Goal: Task Accomplishment & Management: Manage account settings

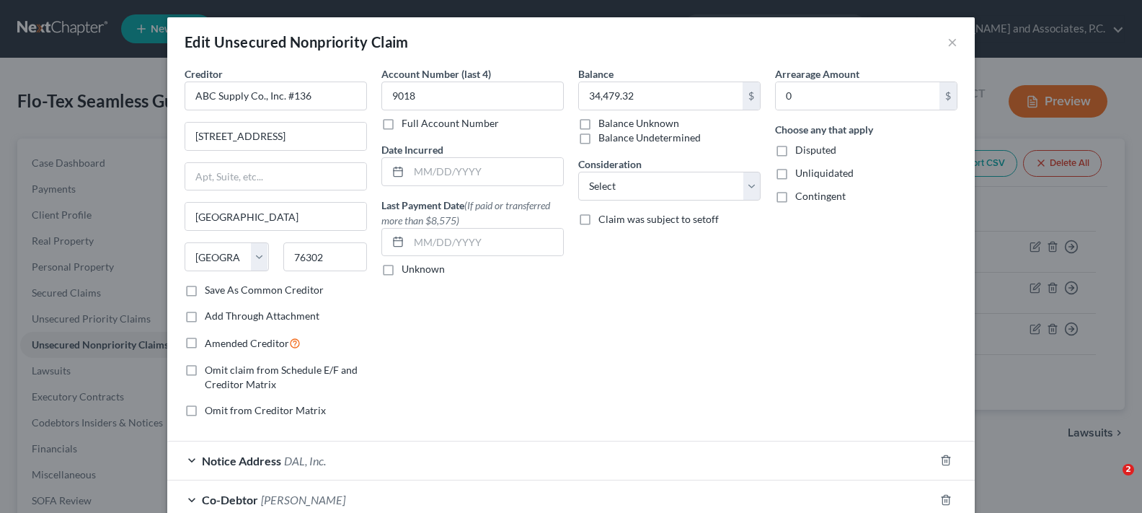
select select "45"
click at [947, 43] on button "×" at bounding box center [952, 41] width 10 height 17
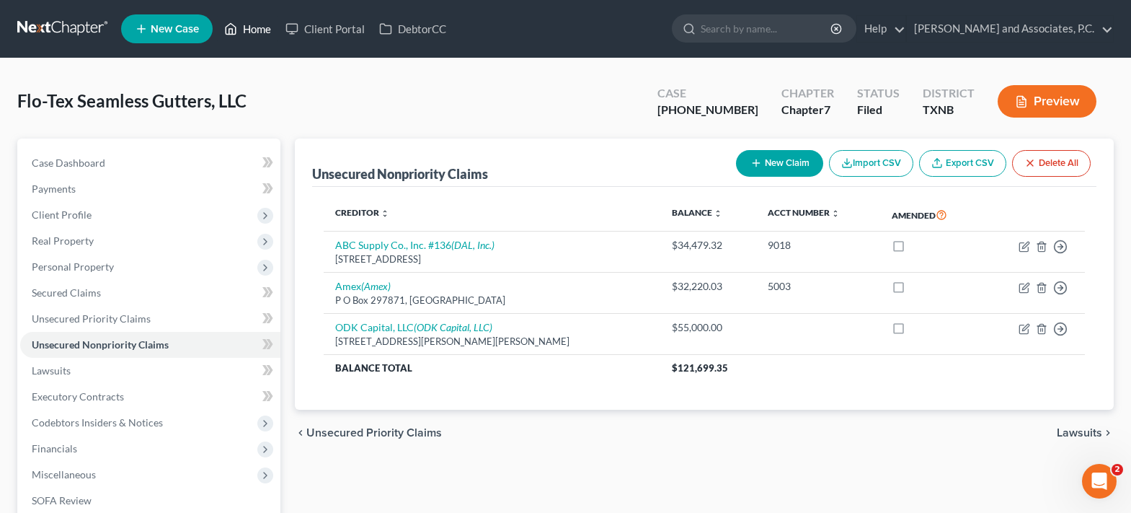
click at [251, 27] on link "Home" at bounding box center [247, 29] width 61 height 26
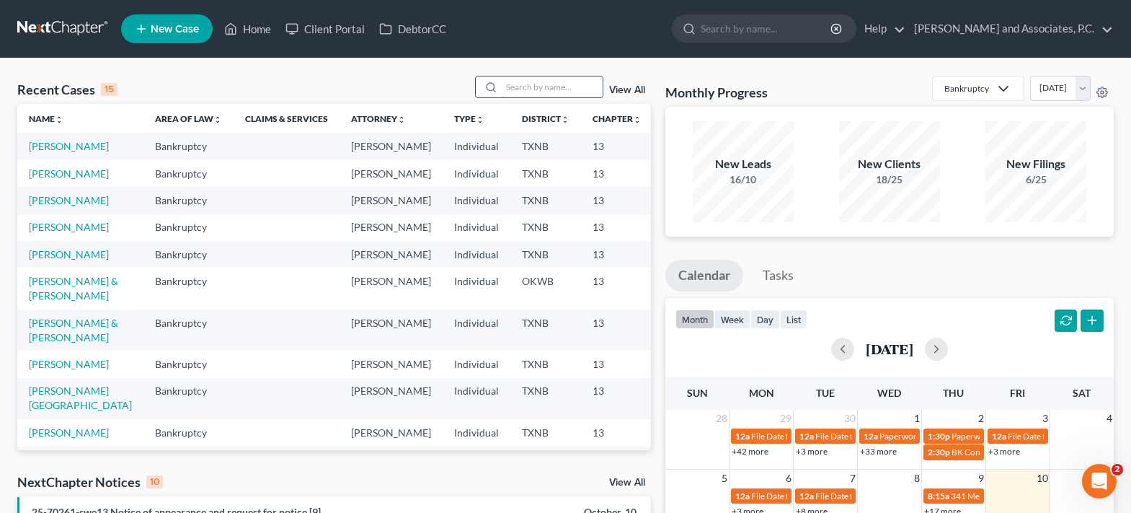
click at [505, 87] on input "search" at bounding box center [552, 86] width 101 height 21
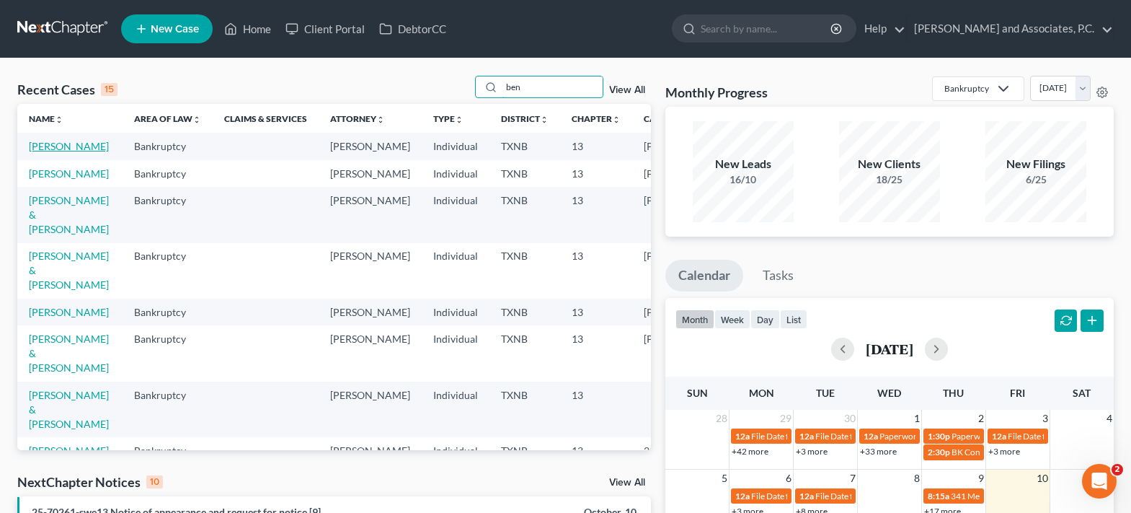
type input "ben"
click at [37, 152] on link "[PERSON_NAME]" at bounding box center [69, 146] width 80 height 12
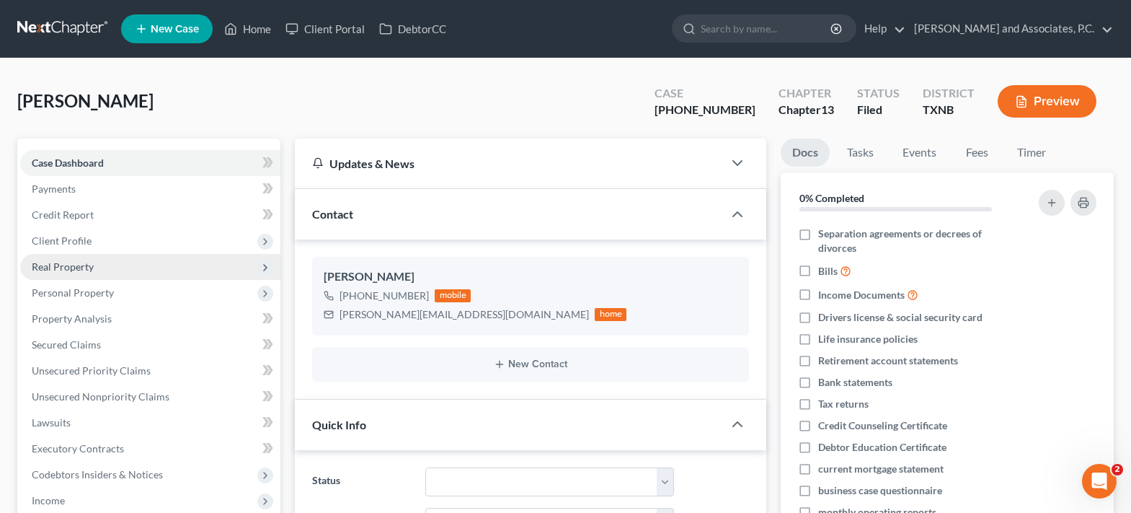
click at [93, 262] on span "Real Property" at bounding box center [150, 267] width 260 height 26
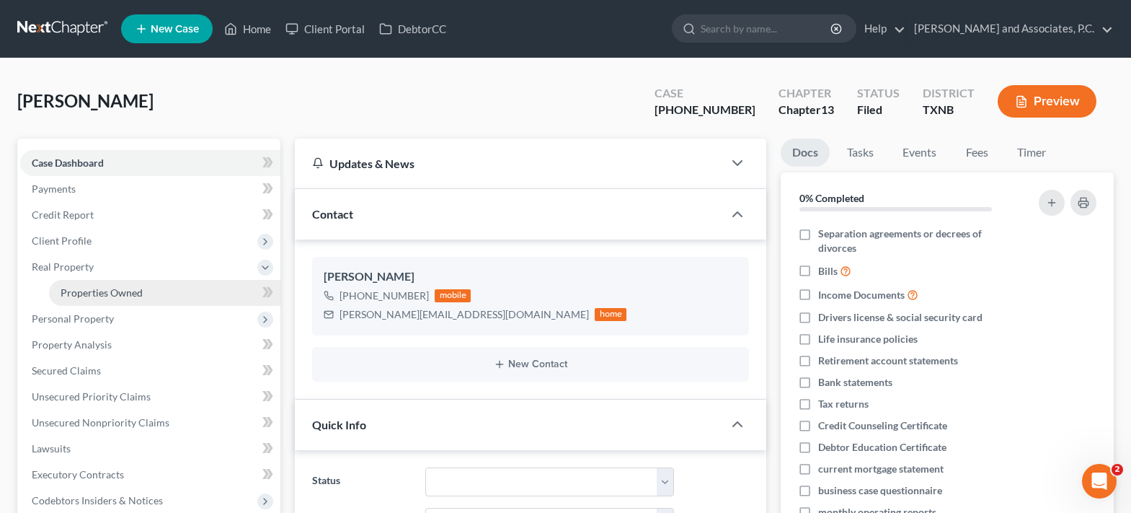
click at [107, 298] on span "Properties Owned" at bounding box center [102, 292] width 82 height 12
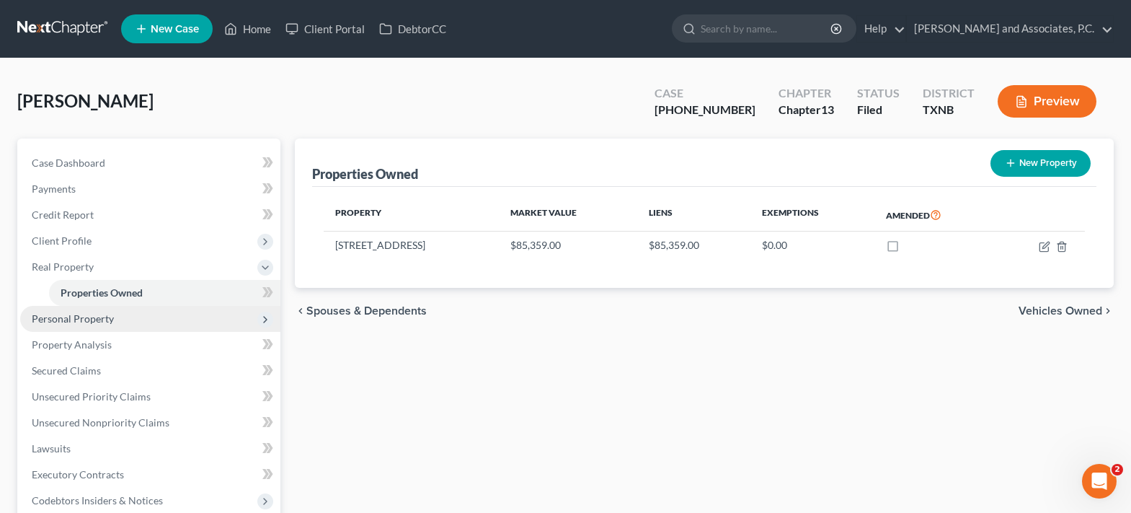
click at [108, 314] on span "Personal Property" at bounding box center [73, 318] width 82 height 12
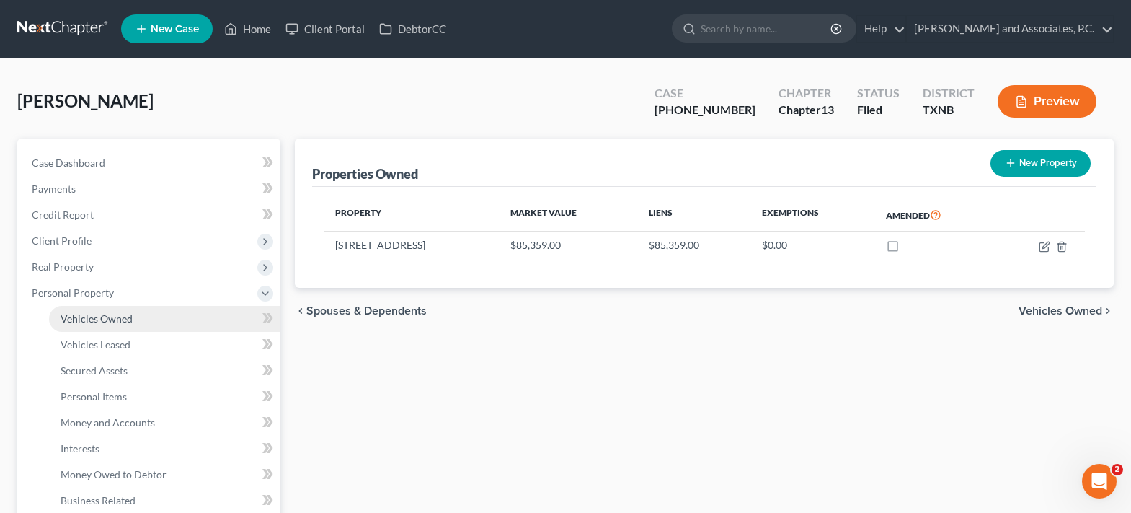
click at [106, 322] on span "Vehicles Owned" at bounding box center [97, 318] width 72 height 12
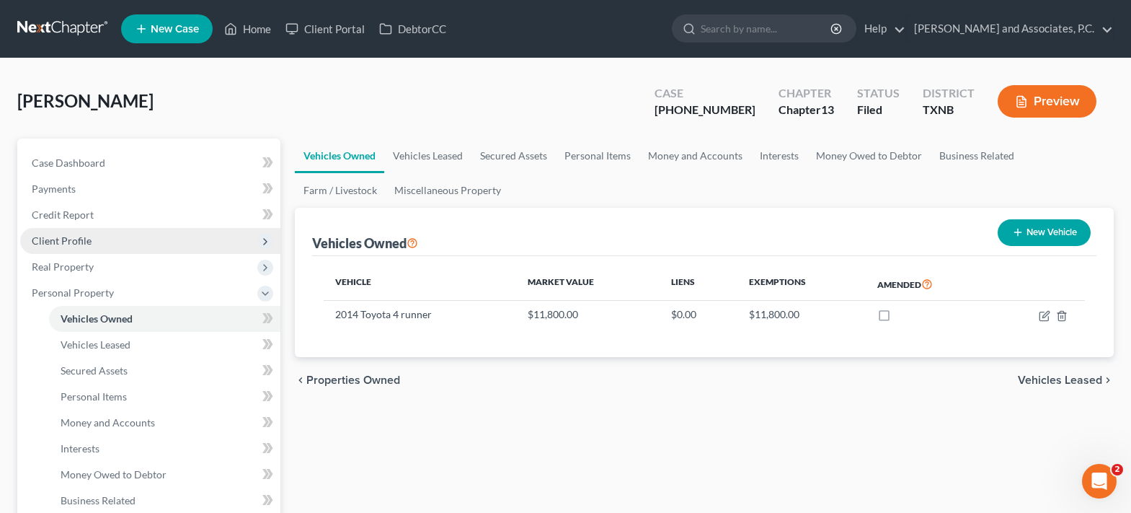
click at [99, 251] on span "Client Profile" at bounding box center [150, 241] width 260 height 26
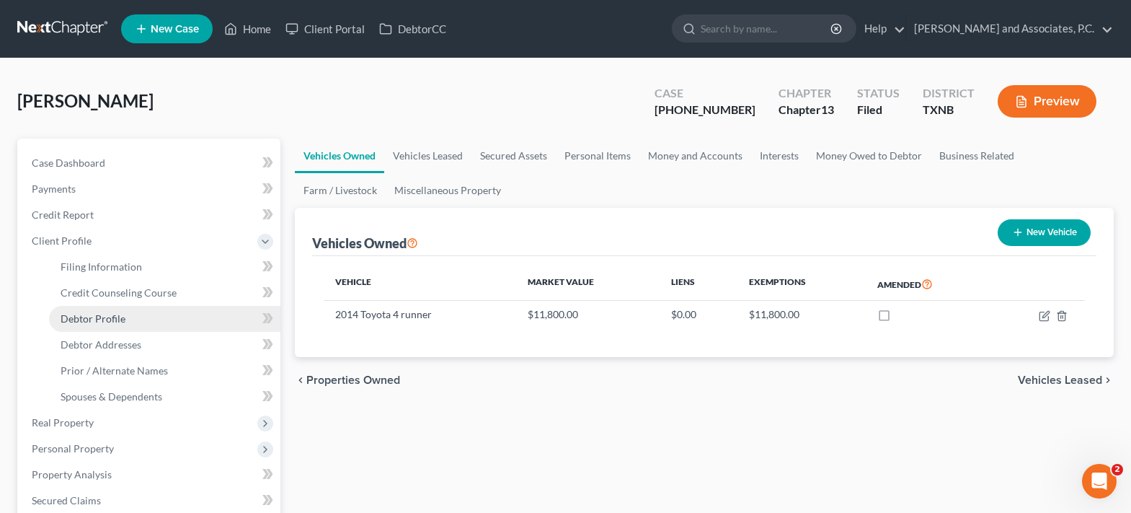
click at [111, 314] on span "Debtor Profile" at bounding box center [93, 318] width 65 height 12
select select "2"
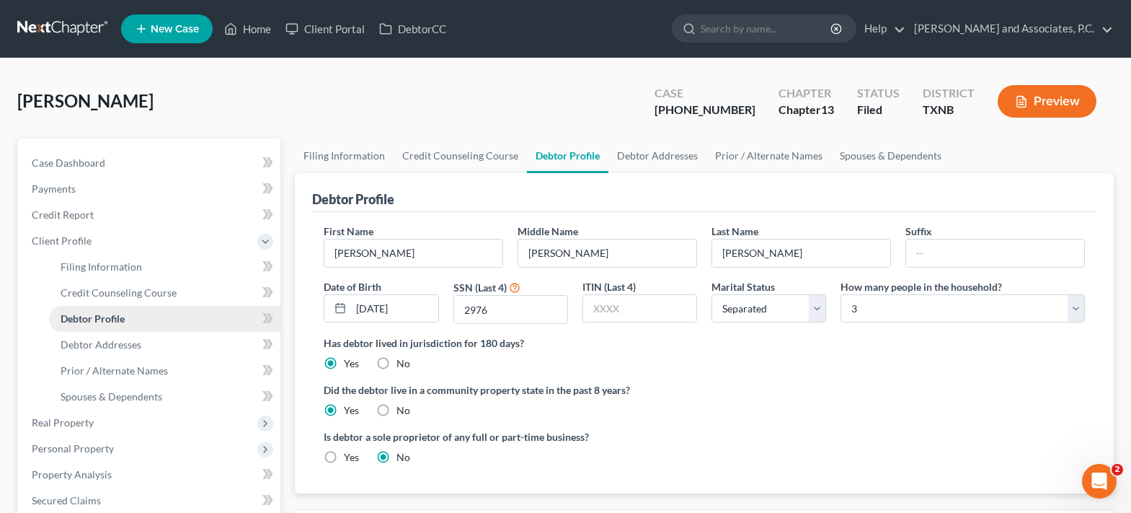
radio input "true"
click at [120, 392] on span "Spouses & Dependents" at bounding box center [112, 396] width 102 height 12
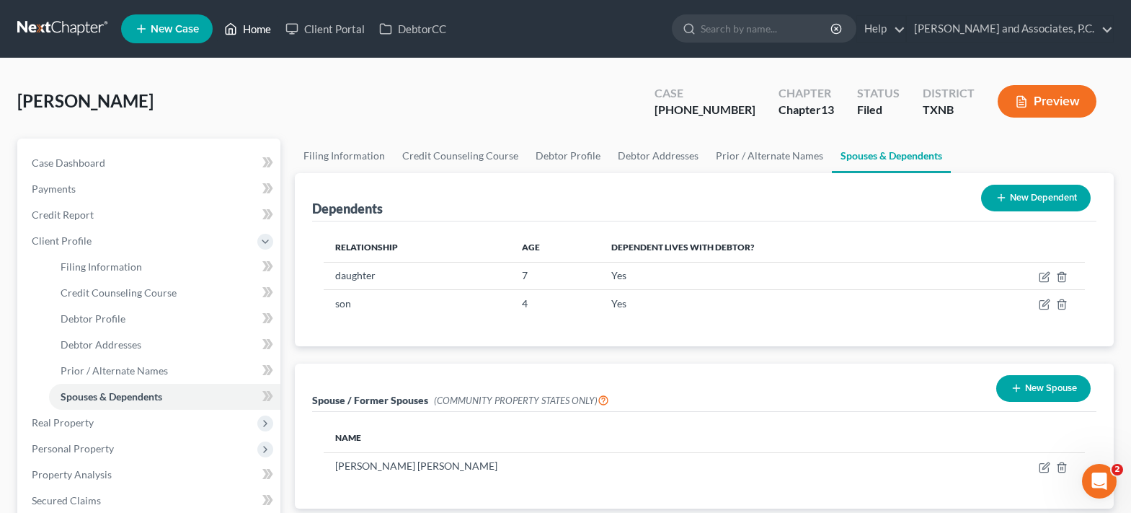
click at [237, 35] on icon at bounding box center [230, 28] width 13 height 17
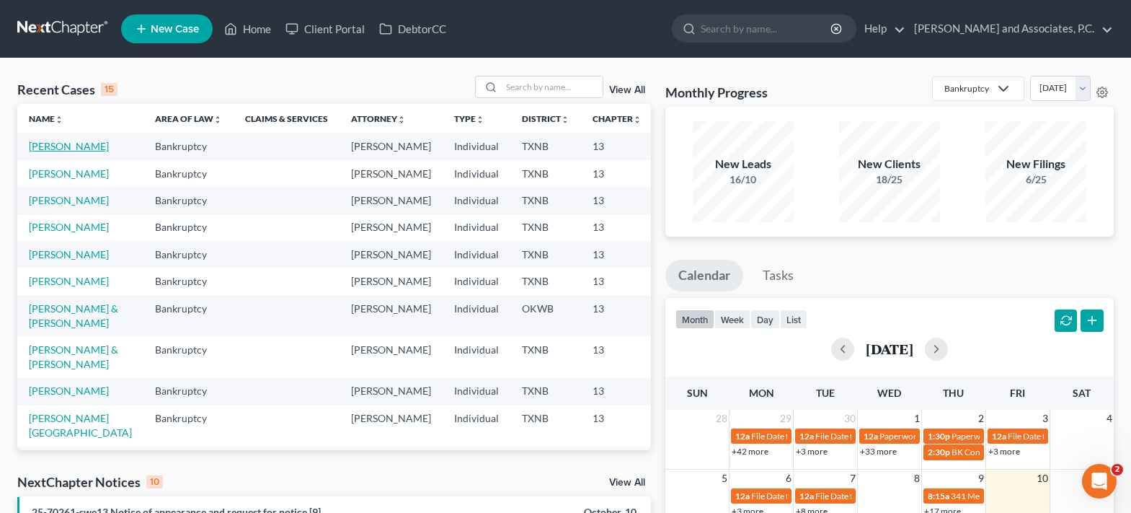
click at [50, 151] on link "[PERSON_NAME]" at bounding box center [69, 146] width 80 height 12
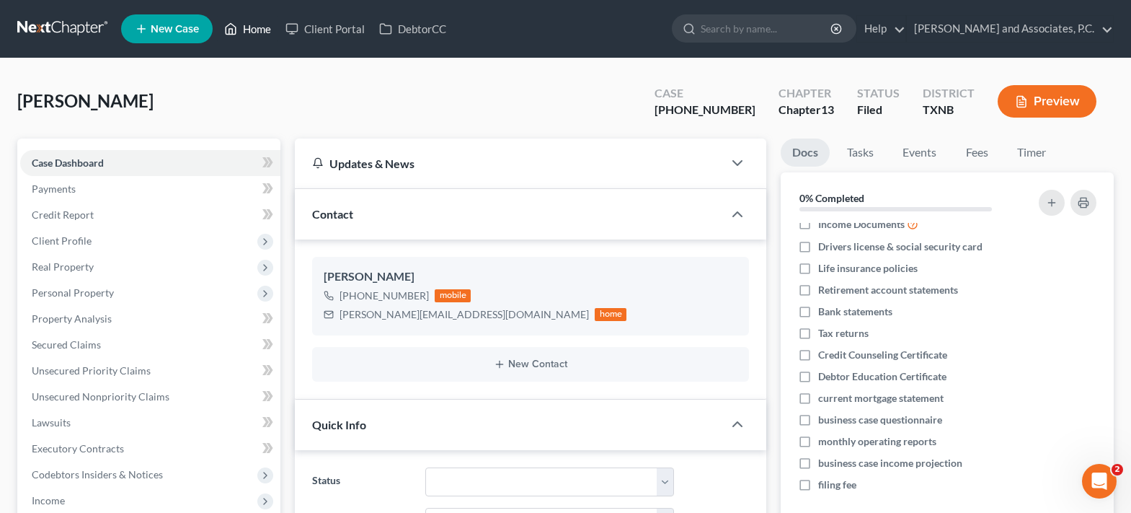
click at [239, 25] on link "Home" at bounding box center [247, 29] width 61 height 26
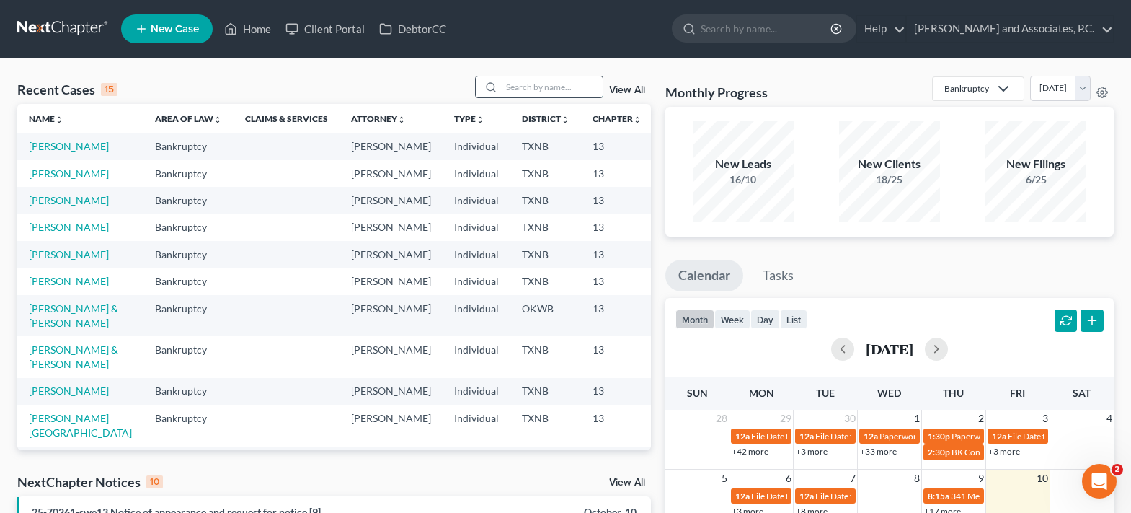
click at [505, 82] on input "search" at bounding box center [552, 86] width 101 height 21
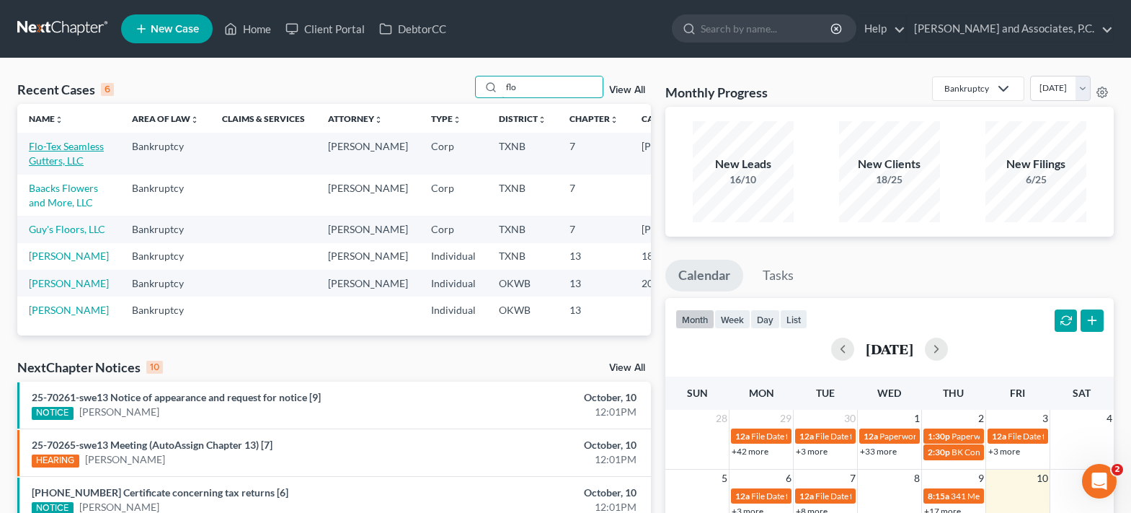
type input "flo"
click at [59, 159] on link "Flo-Tex Seamless Gutters, LLC" at bounding box center [66, 153] width 75 height 27
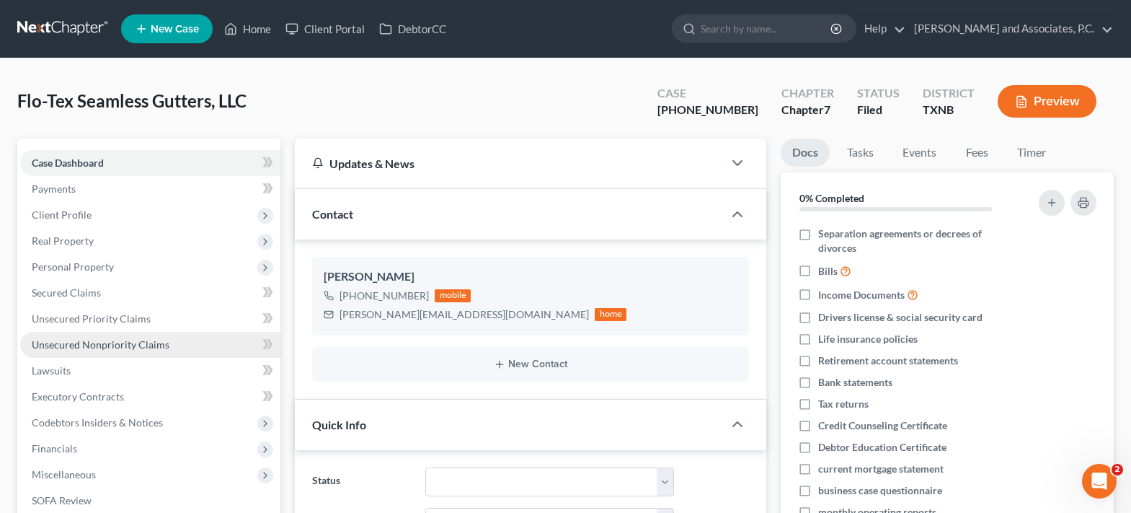
click at [161, 347] on span "Unsecured Nonpriority Claims" at bounding box center [101, 344] width 138 height 12
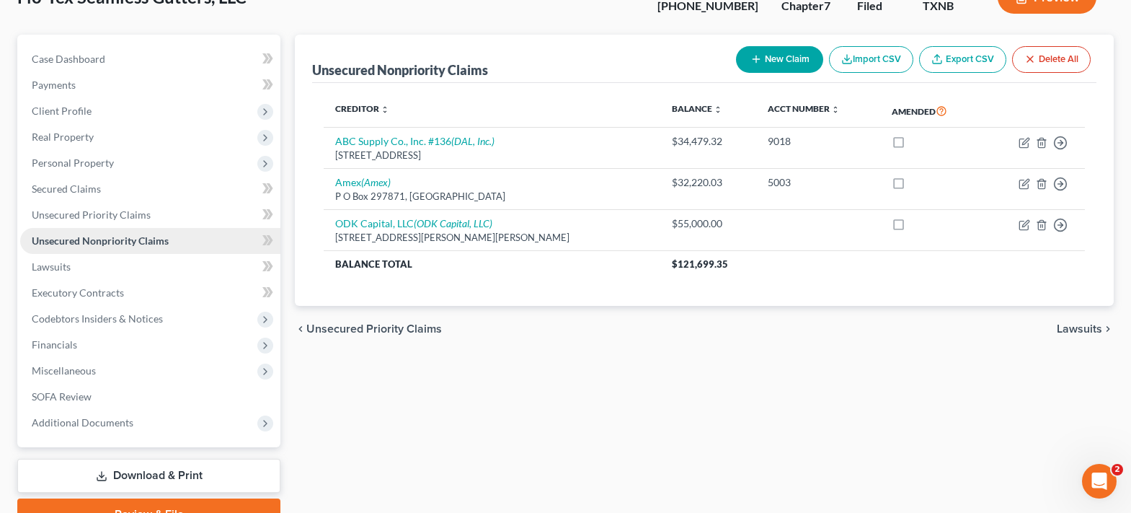
scroll to position [176, 0]
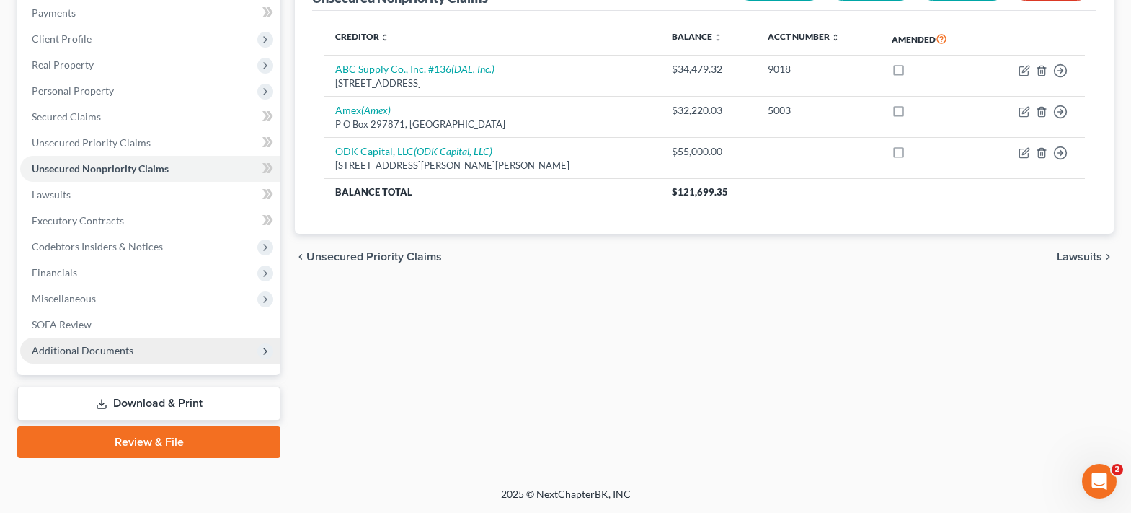
click at [130, 353] on span "Additional Documents" at bounding box center [83, 350] width 102 height 12
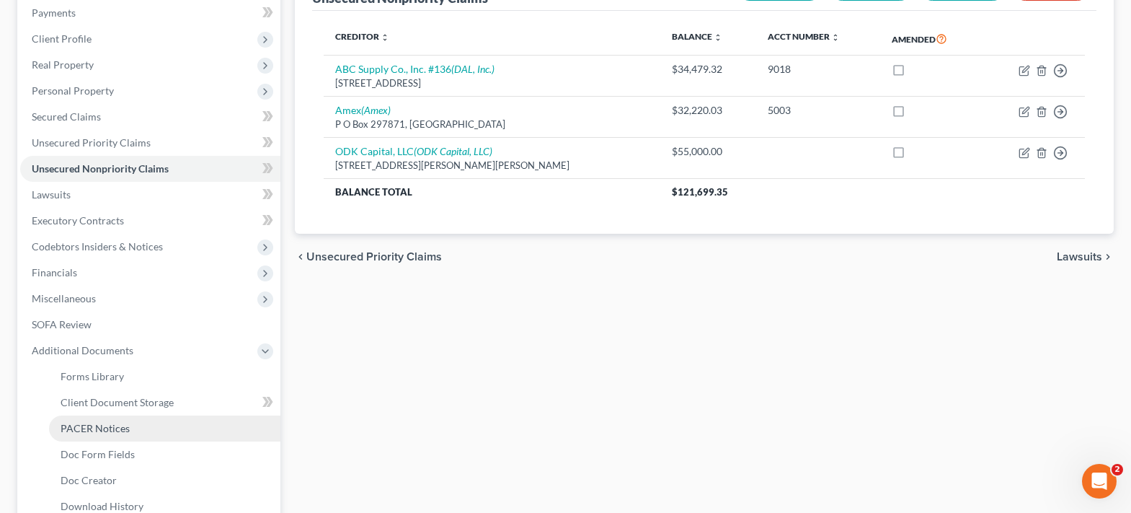
click at [132, 424] on link "PACER Notices" at bounding box center [164, 428] width 231 height 26
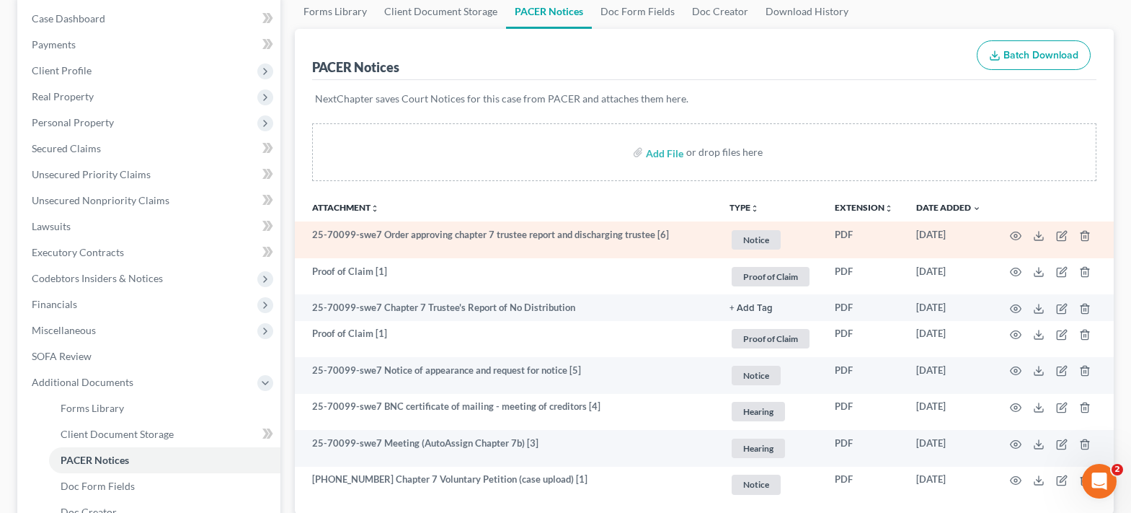
scroll to position [288, 0]
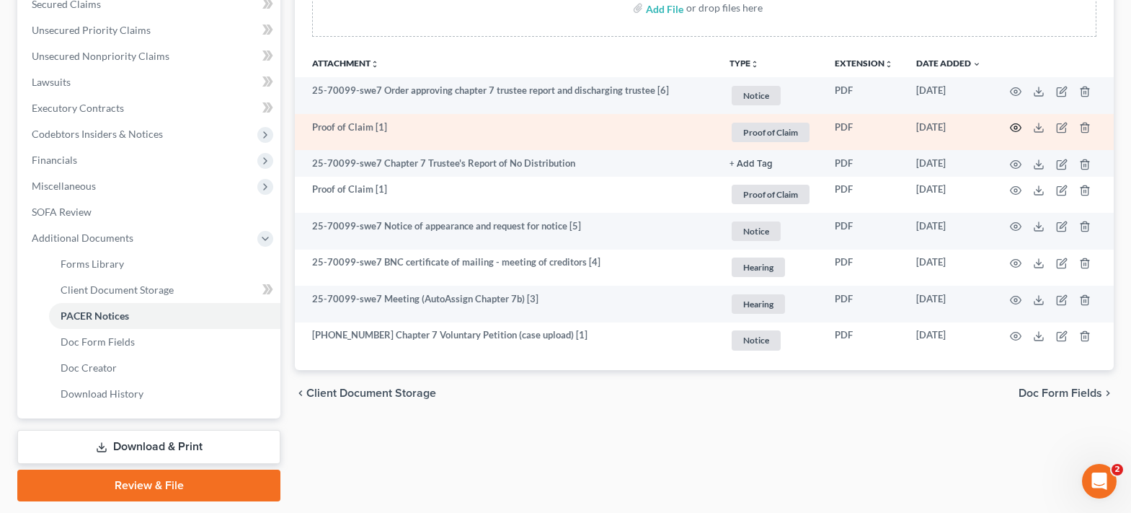
click at [1014, 127] on icon "button" at bounding box center [1016, 128] width 12 height 12
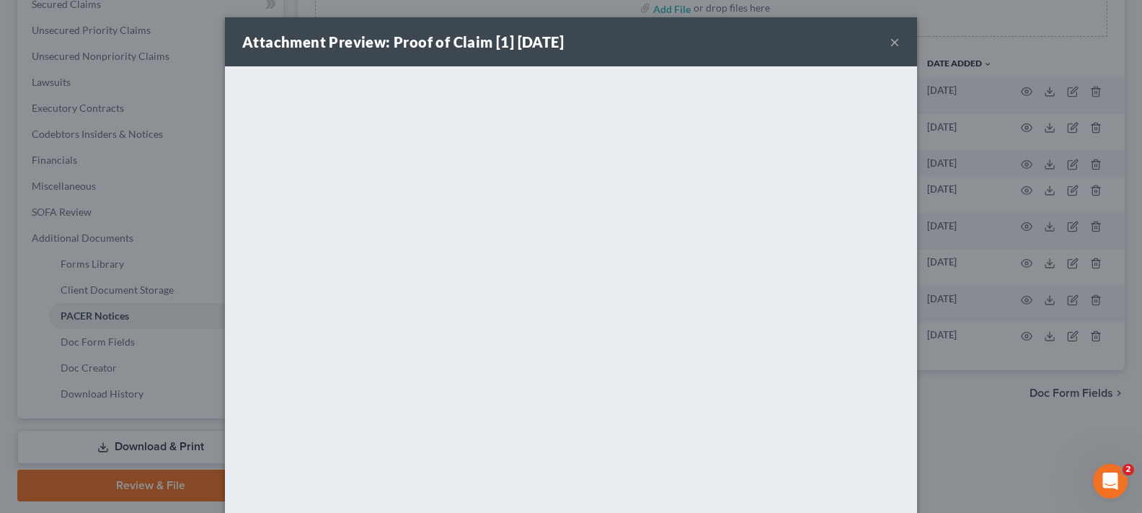
click at [890, 42] on button "×" at bounding box center [895, 41] width 10 height 17
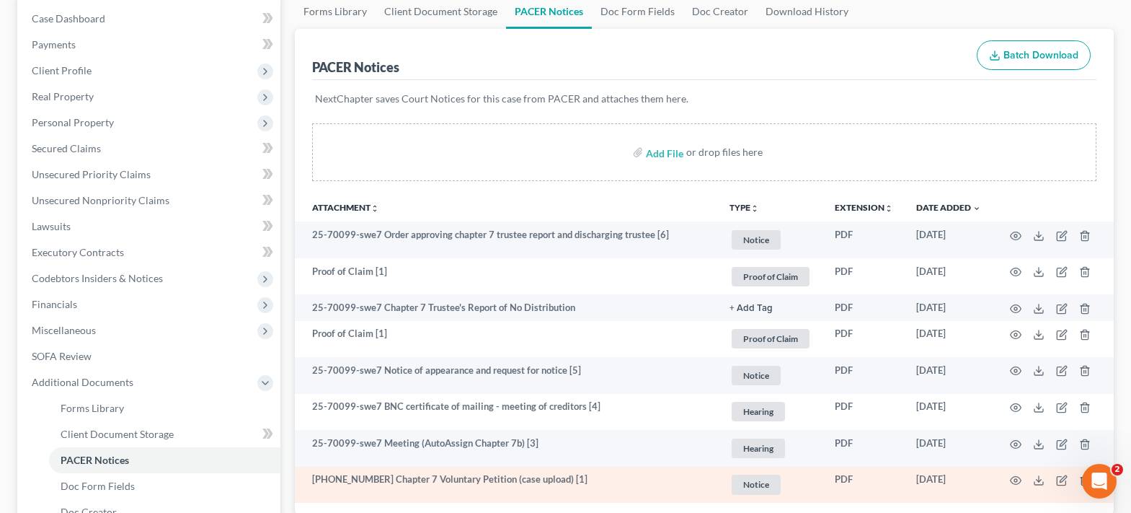
scroll to position [0, 0]
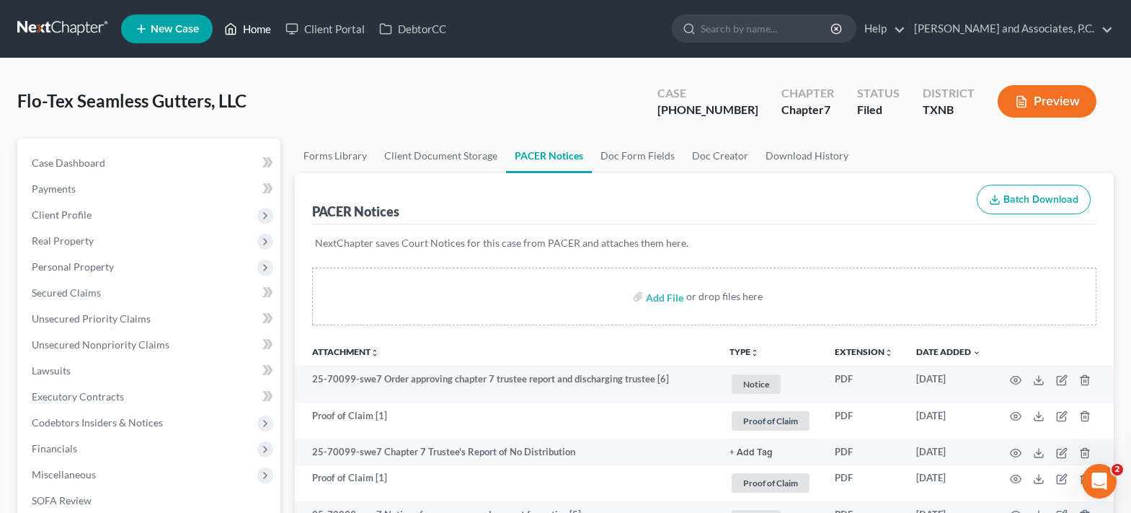
click at [249, 26] on link "Home" at bounding box center [247, 29] width 61 height 26
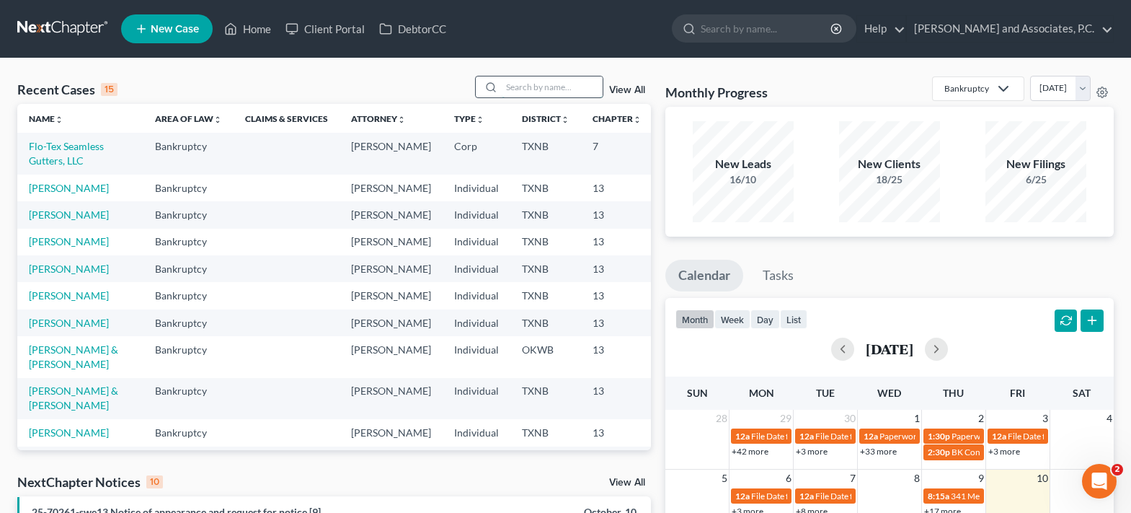
click at [530, 89] on input "search" at bounding box center [552, 86] width 101 height 21
type input "[PERSON_NAME]"
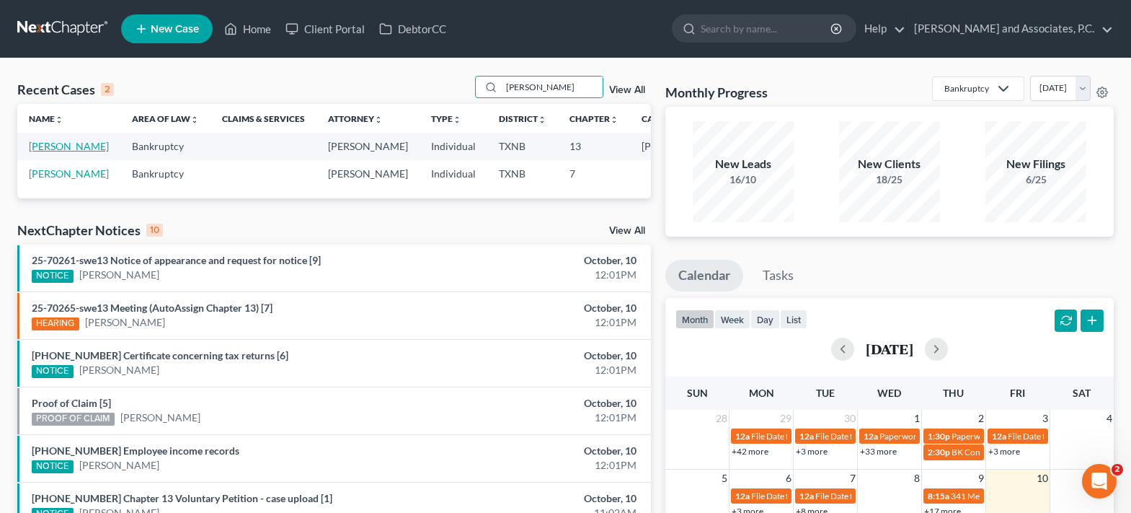
click at [45, 149] on link "[PERSON_NAME]" at bounding box center [69, 146] width 80 height 12
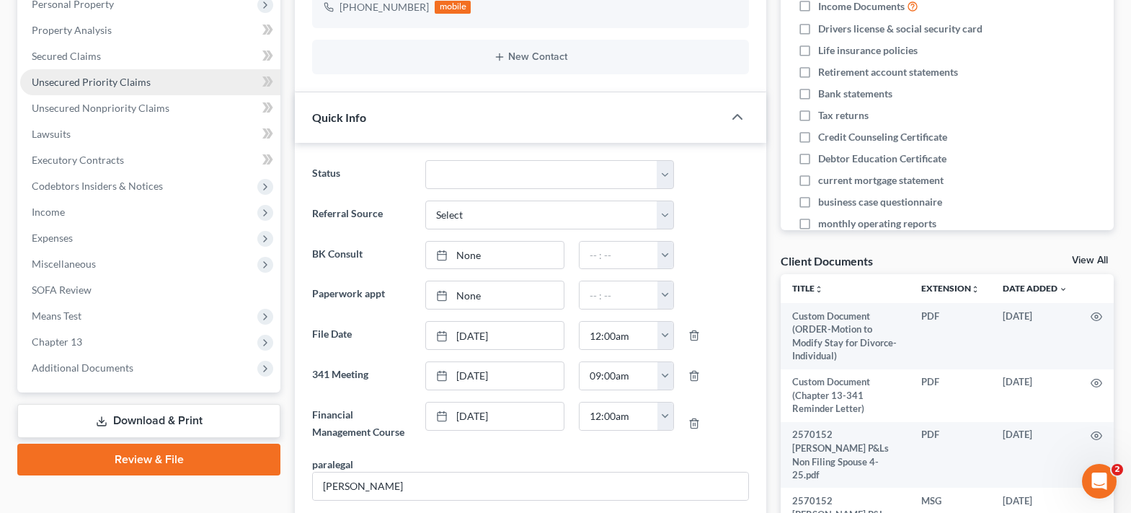
scroll to position [433, 0]
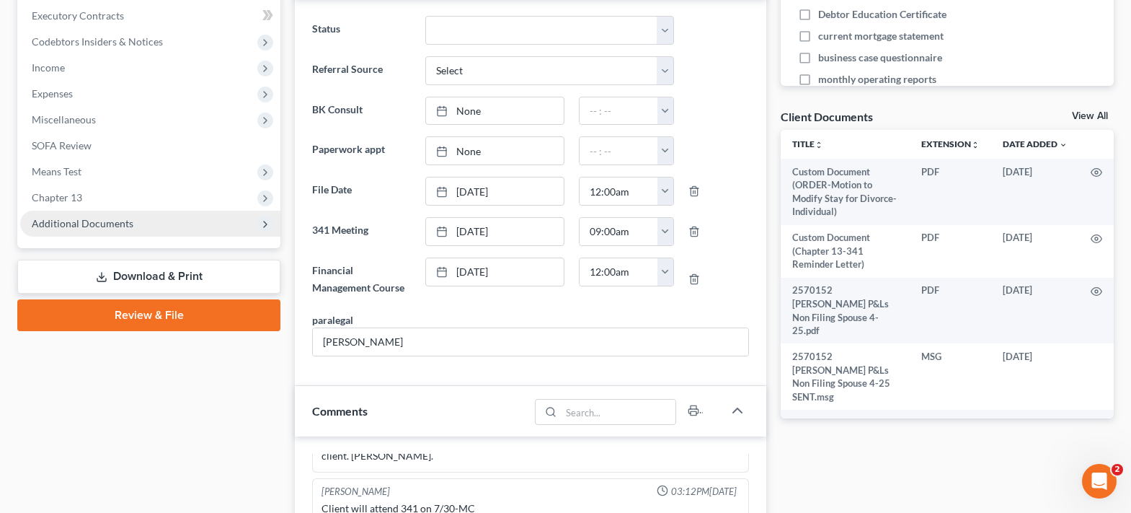
click at [149, 224] on span "Additional Documents" at bounding box center [150, 224] width 260 height 26
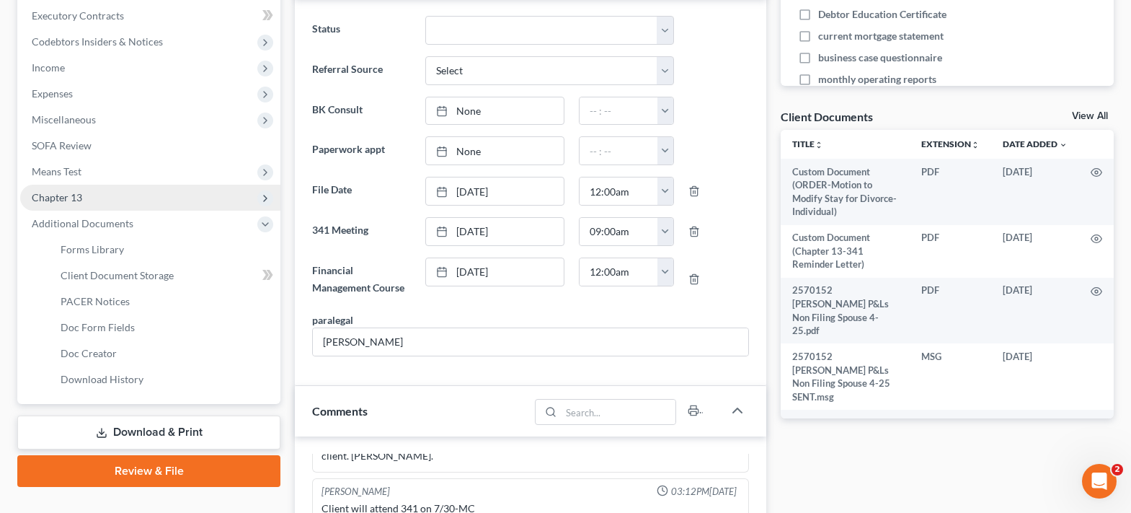
click at [148, 205] on span "Chapter 13" at bounding box center [150, 198] width 260 height 26
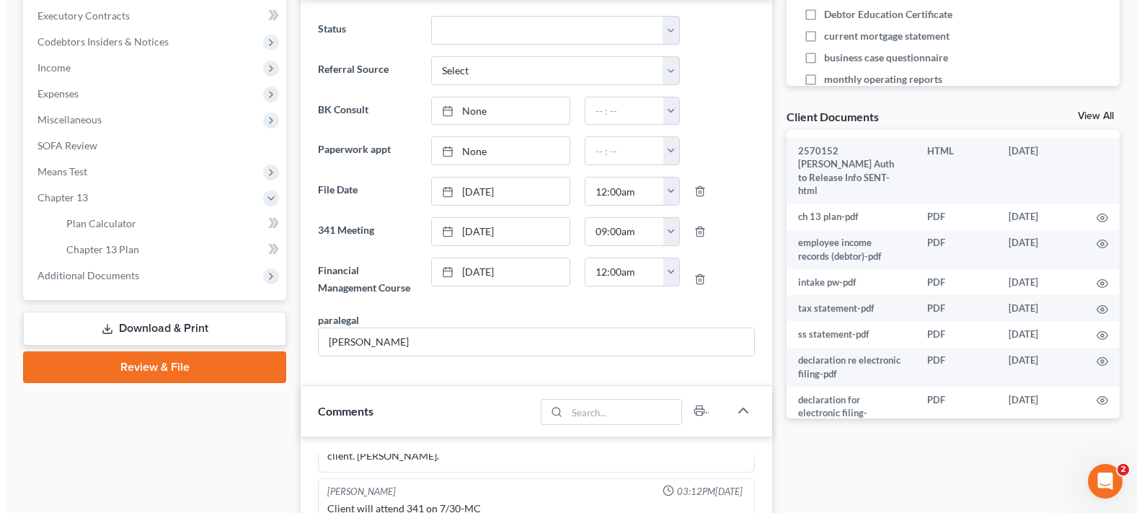
scroll to position [1993, 0]
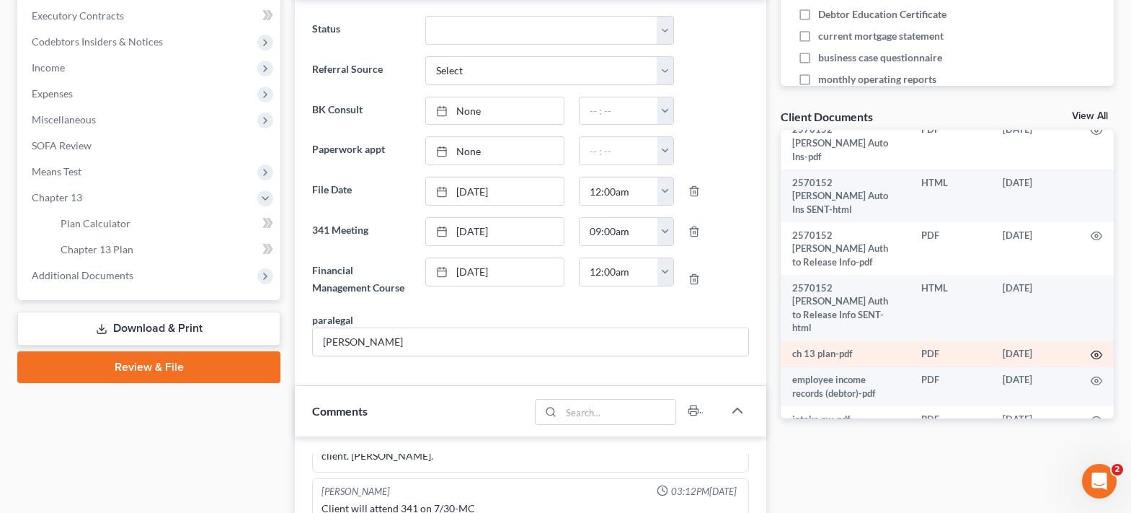
click at [1091, 360] on icon "button" at bounding box center [1097, 355] width 12 height 12
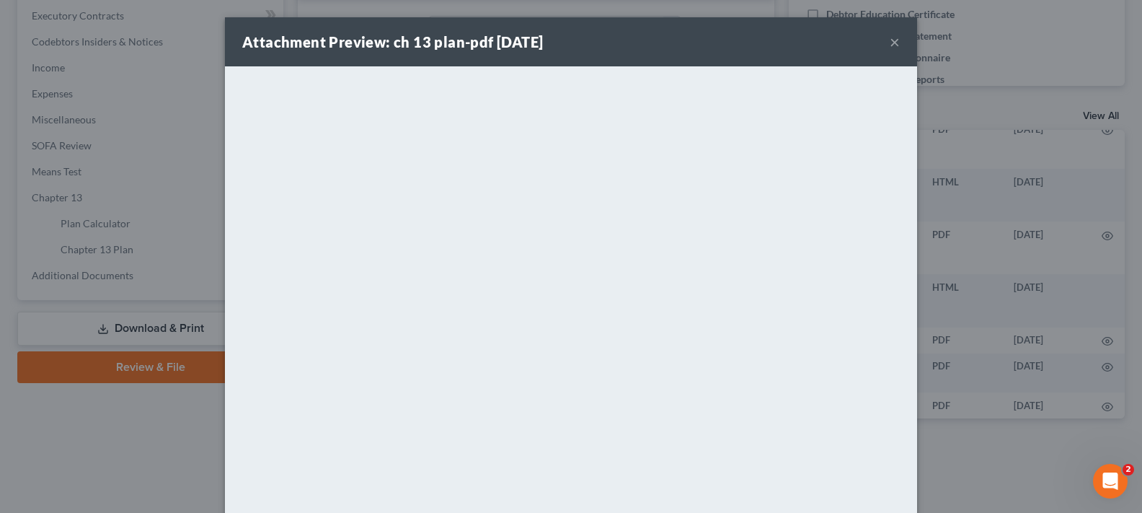
scroll to position [91, 0]
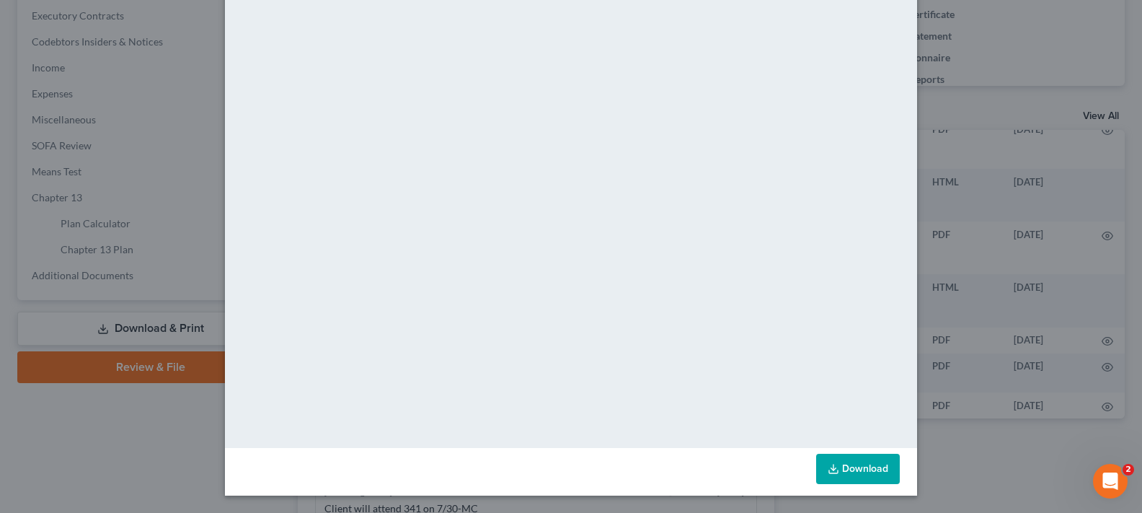
click at [872, 463] on link "Download" at bounding box center [858, 468] width 84 height 30
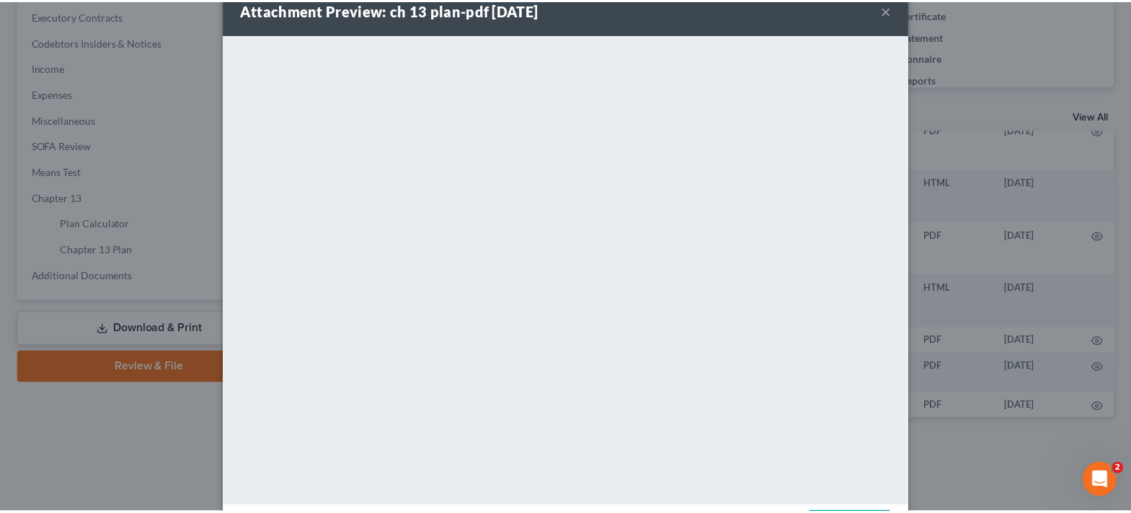
scroll to position [0, 0]
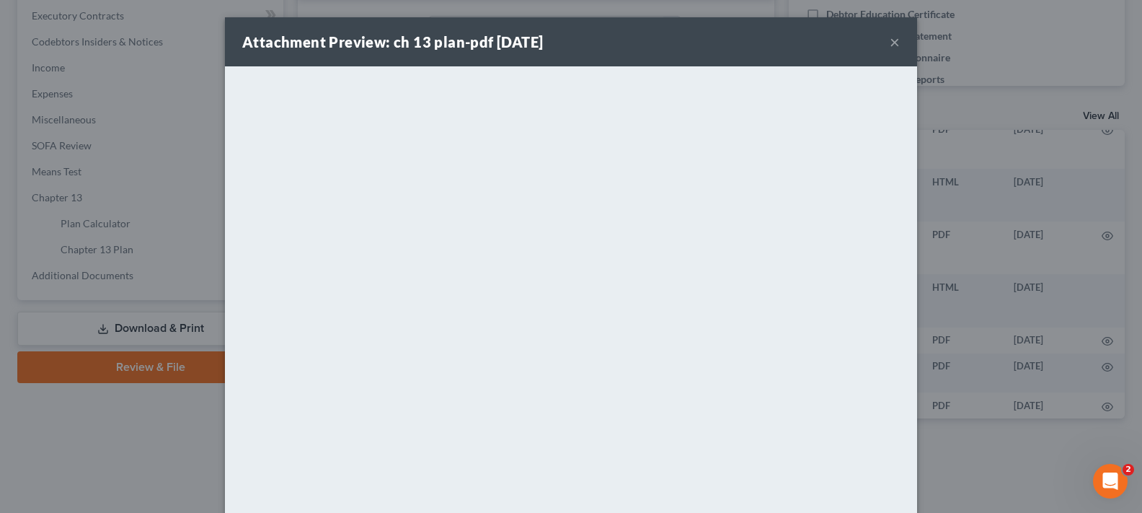
drag, startPoint x: 885, startPoint y: 42, endPoint x: 859, endPoint y: 67, distance: 36.2
click at [890, 42] on button "×" at bounding box center [895, 41] width 10 height 17
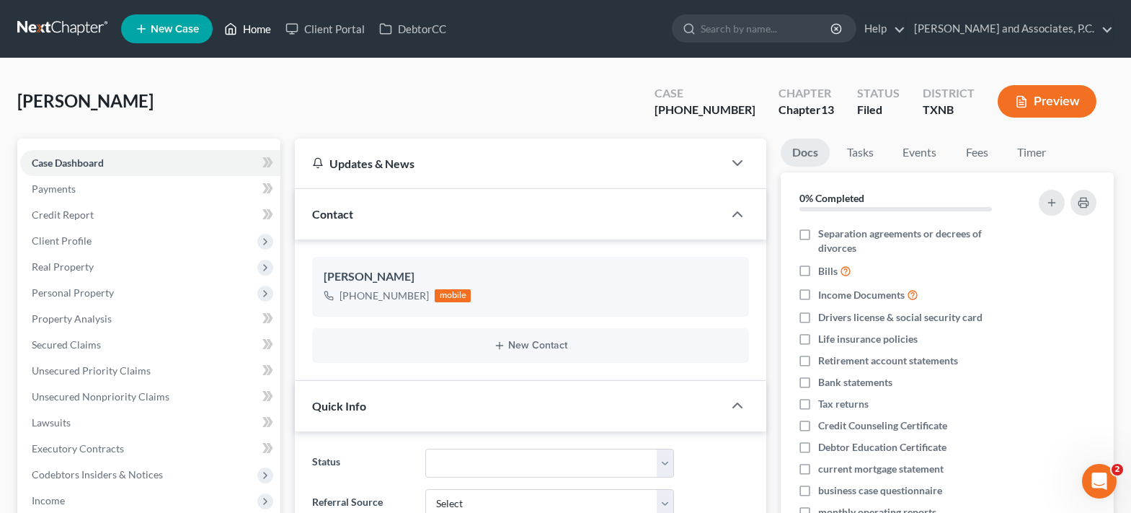
click at [241, 28] on link "Home" at bounding box center [247, 29] width 61 height 26
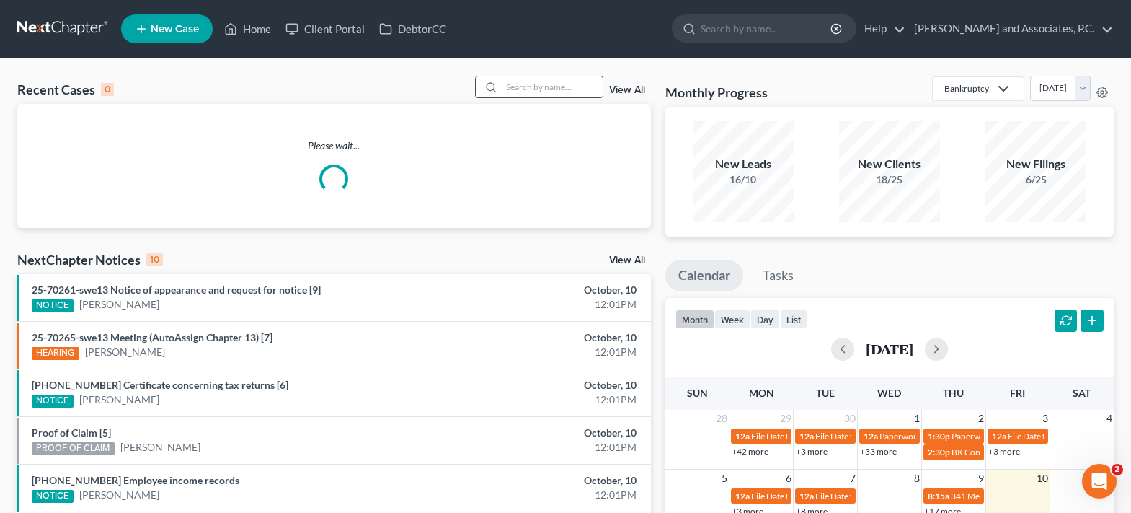
click at [549, 83] on input "search" at bounding box center [552, 86] width 101 height 21
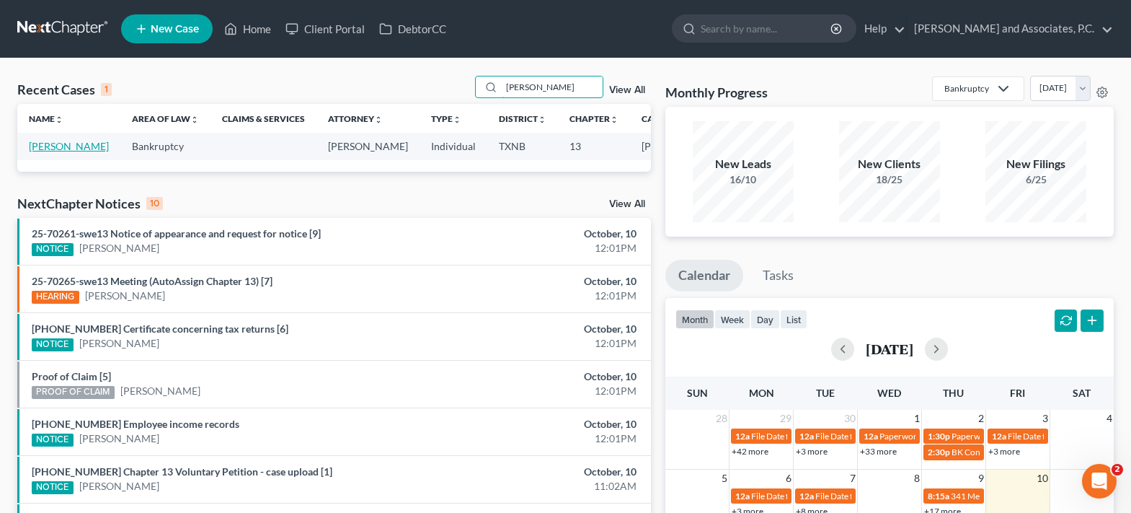
type input "[PERSON_NAME]"
click at [45, 152] on link "[PERSON_NAME]" at bounding box center [69, 146] width 80 height 12
select select "3"
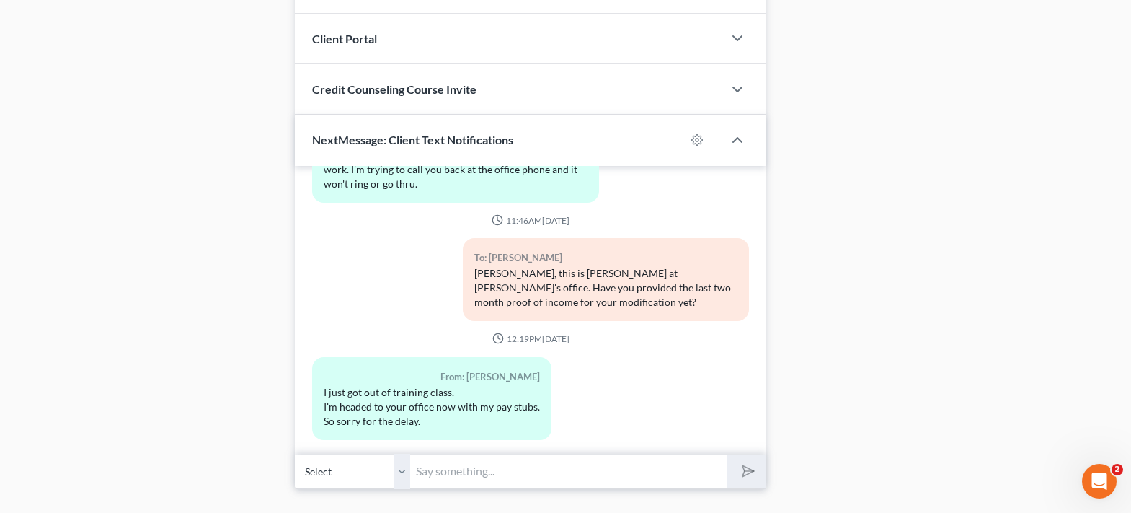
scroll to position [1298, 0]
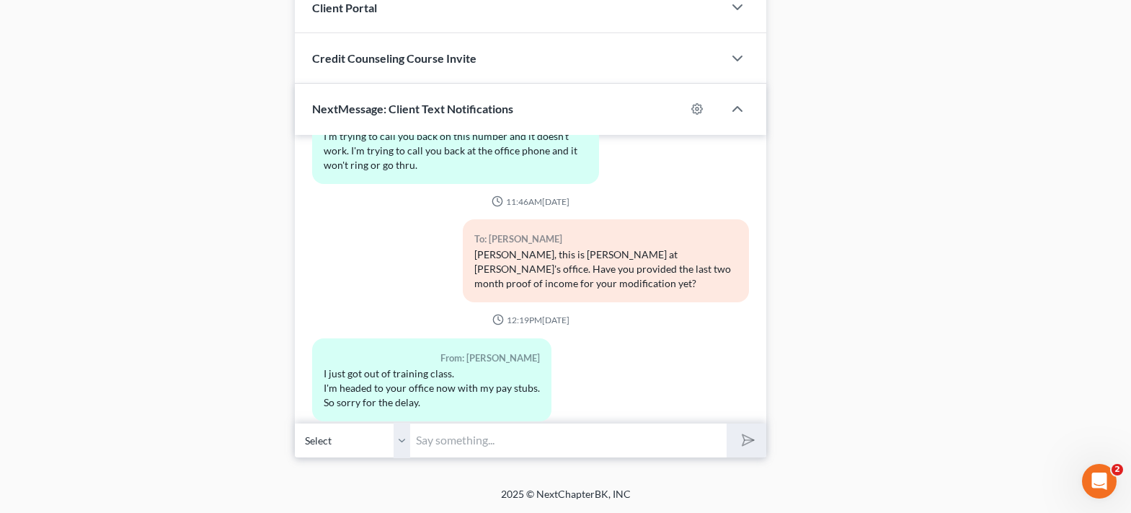
scroll to position [747, 0]
